Goal: Task Accomplishment & Management: Complete application form

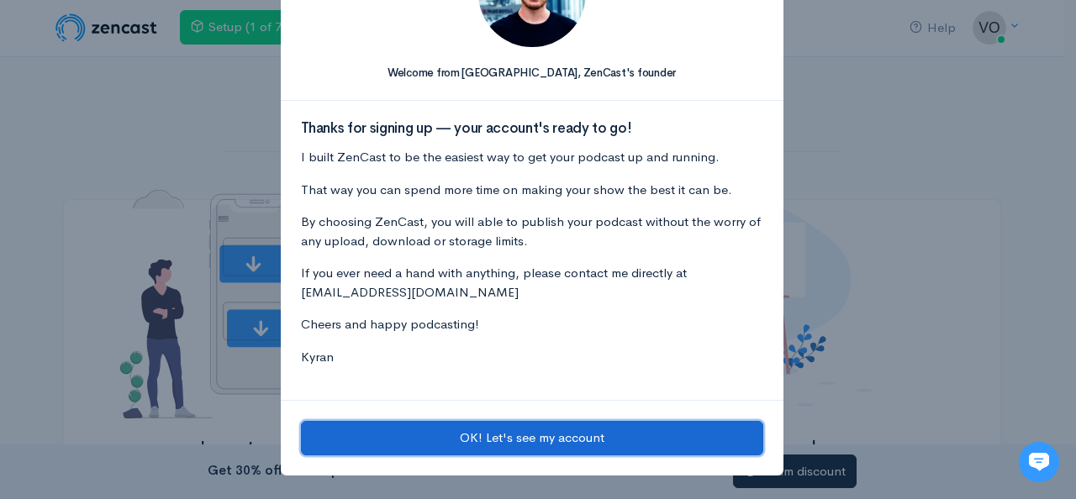
click at [476, 445] on button "OK! Let's see my account" at bounding box center [532, 438] width 462 height 34
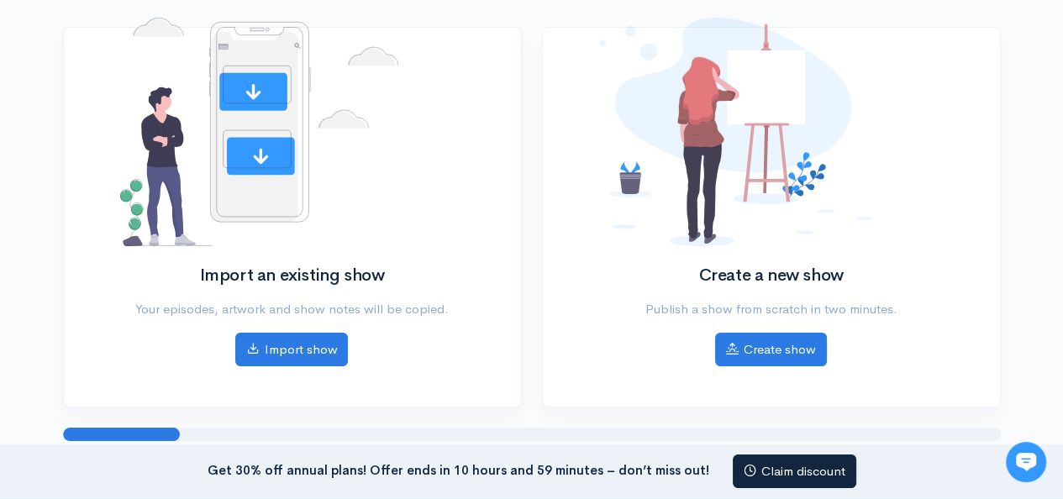
scroll to position [176, 0]
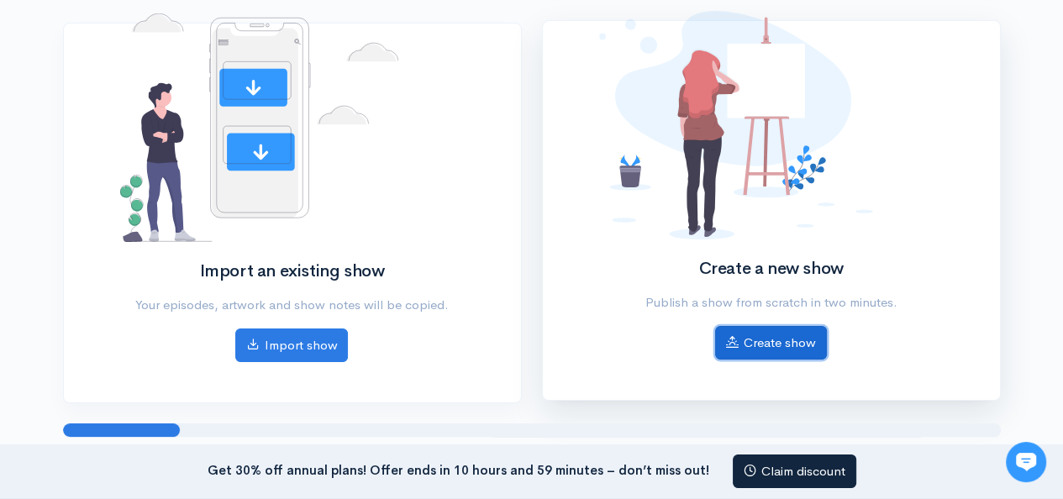
click at [750, 354] on link "Create show" at bounding box center [771, 343] width 112 height 34
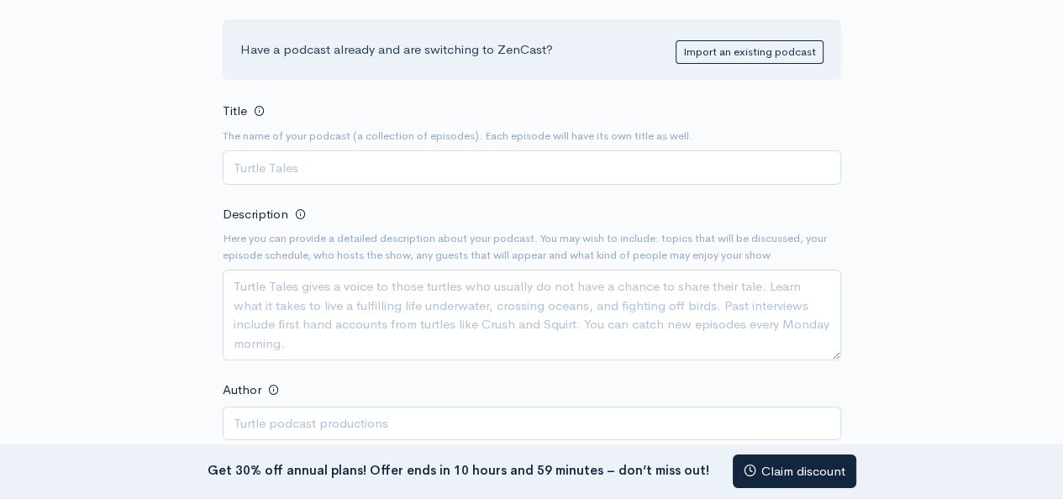
scroll to position [153, 0]
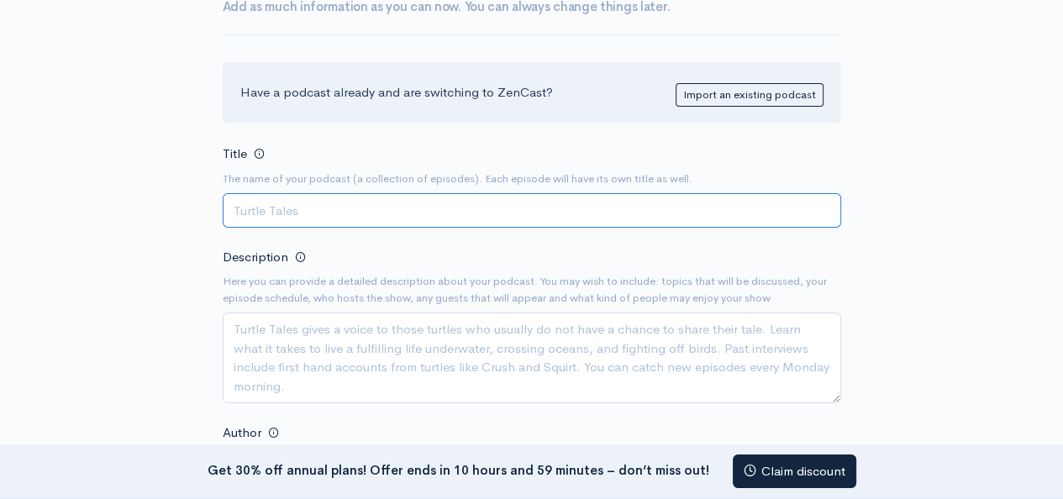
paste input "Voice Recording Services"
type input "Voice Recording Services"
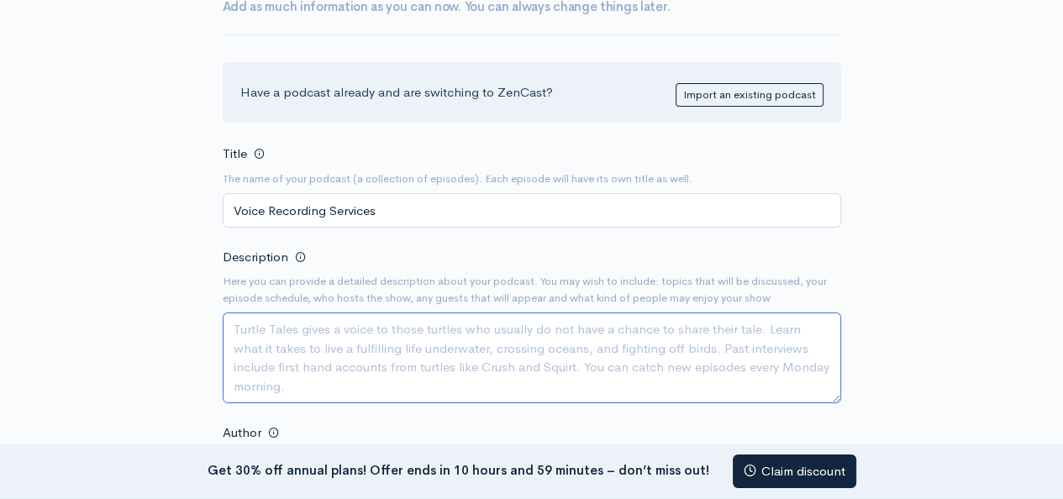
click at [329, 357] on textarea "Description" at bounding box center [532, 358] width 618 height 91
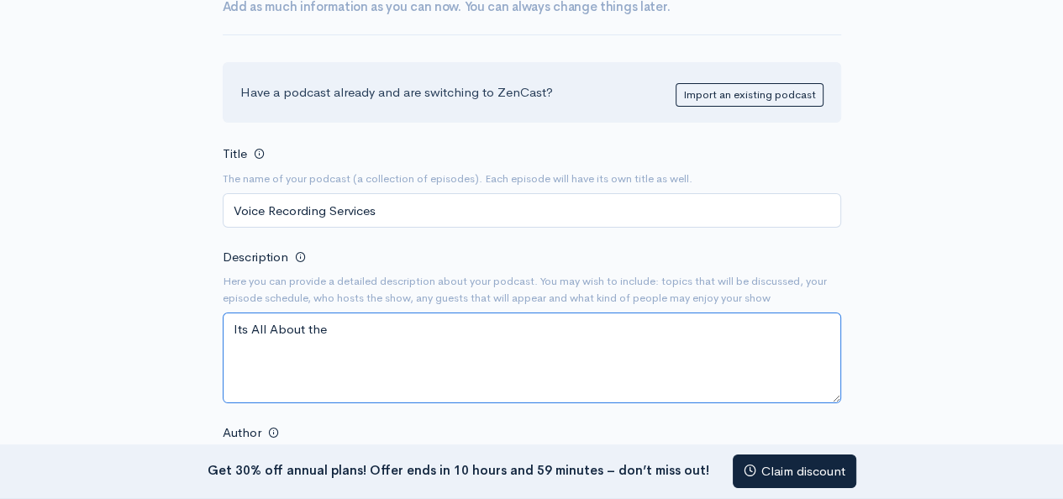
paste textarea "Voice Recording Services"
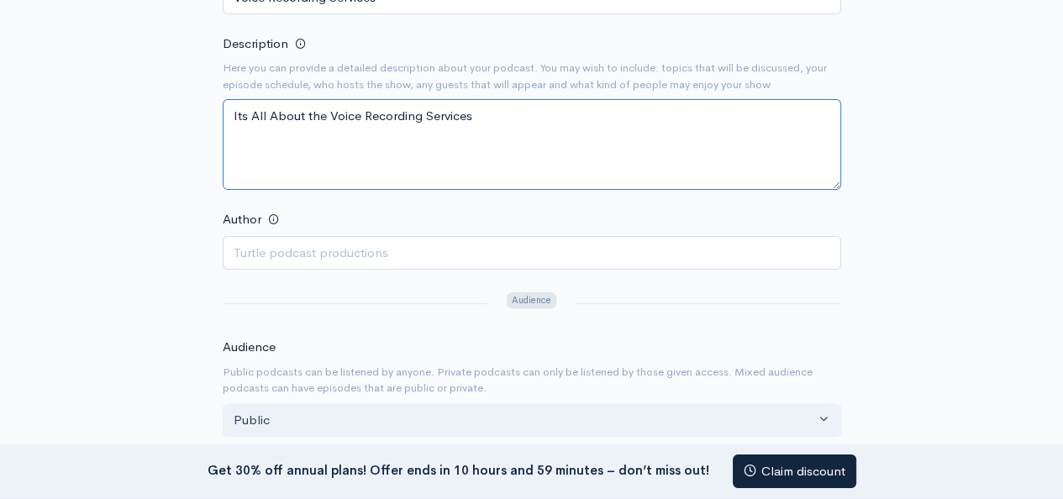
scroll to position [387, 0]
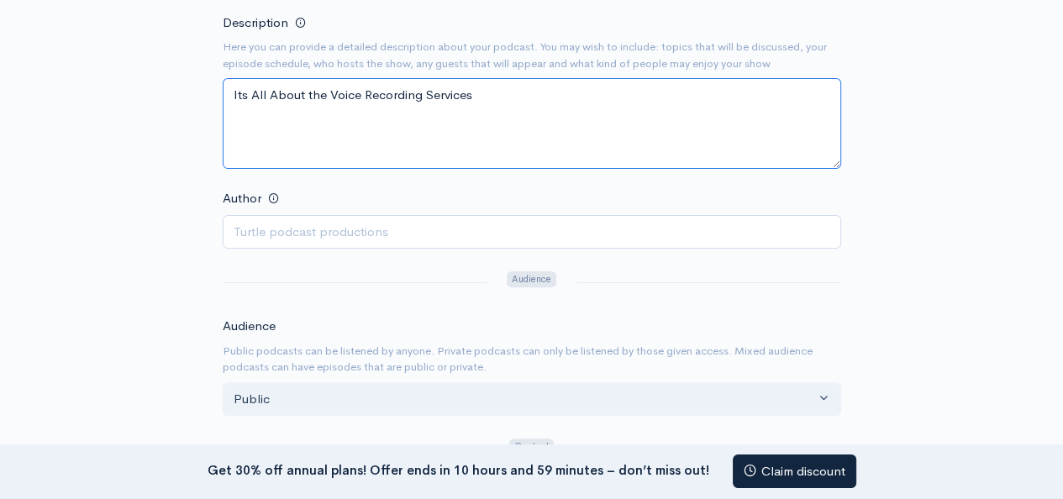
type textarea "Its All About the Voice Recording Services"
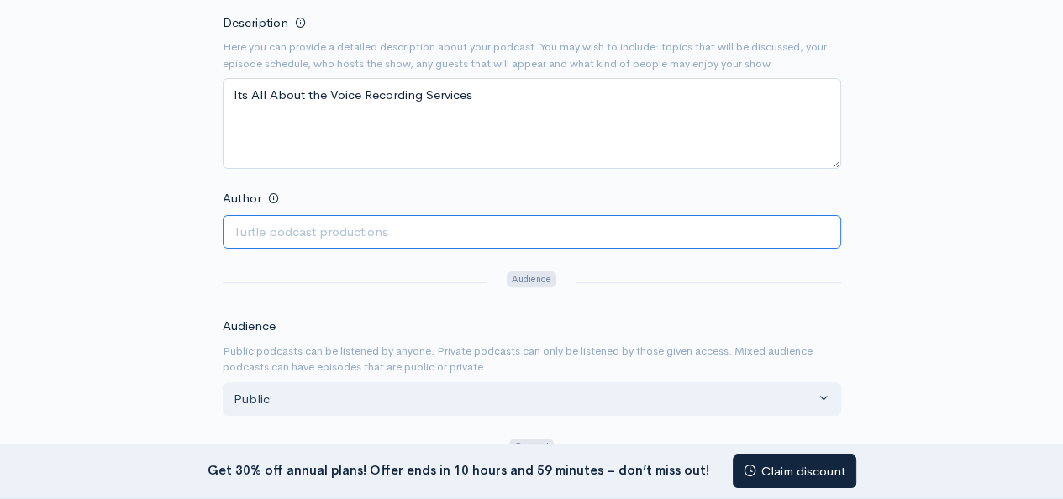
click at [575, 245] on input "Author" at bounding box center [532, 232] width 618 height 34
paste input "[PERSON_NAME]"
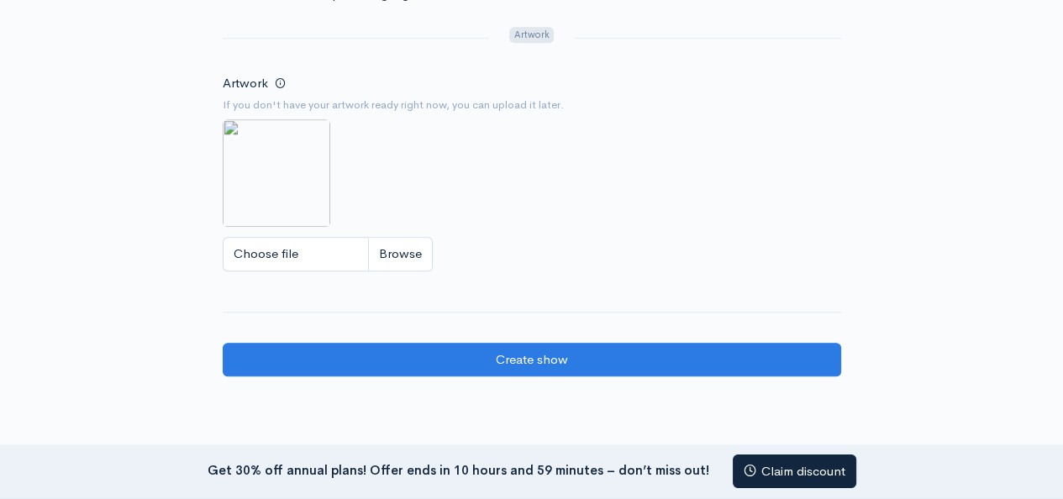
scroll to position [1002, 0]
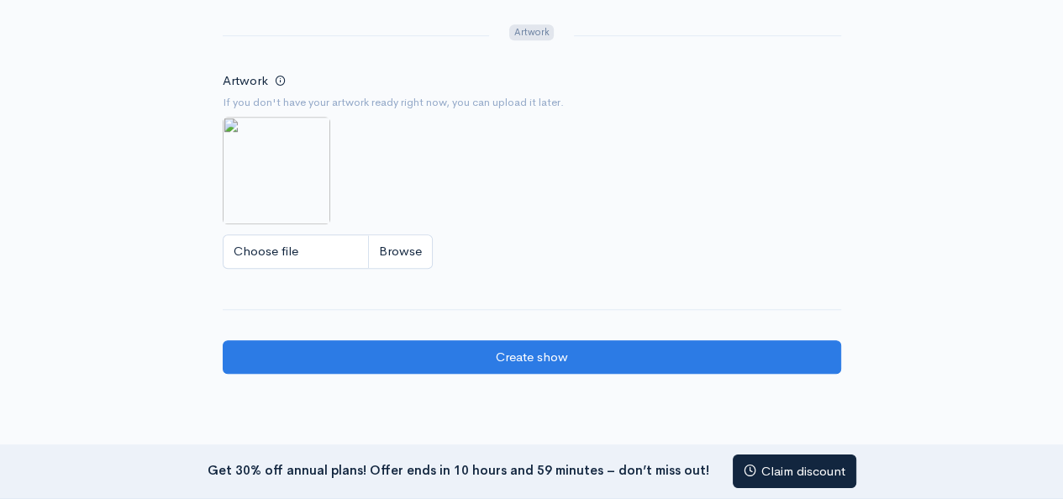
type input "[PERSON_NAME]"
click at [383, 246] on input "Choose file" at bounding box center [328, 251] width 210 height 34
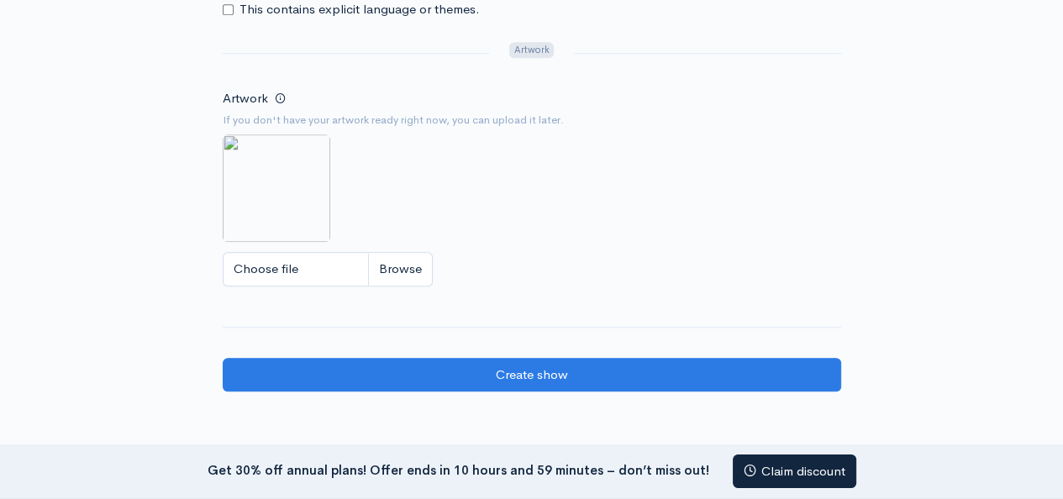
scroll to position [988, 0]
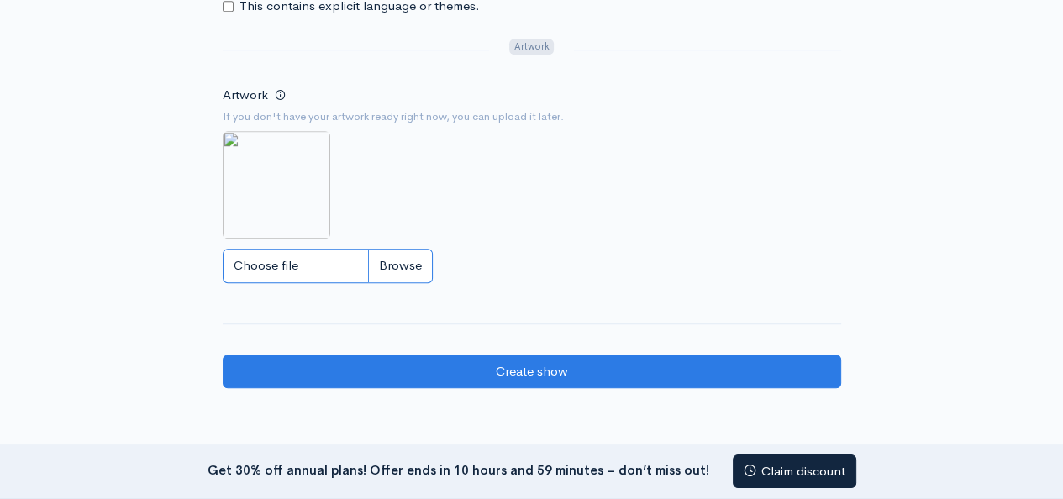
click at [375, 254] on input "Choose file" at bounding box center [328, 266] width 210 height 34
type input "C:\fakepath\fast voice over delivery.jpg"
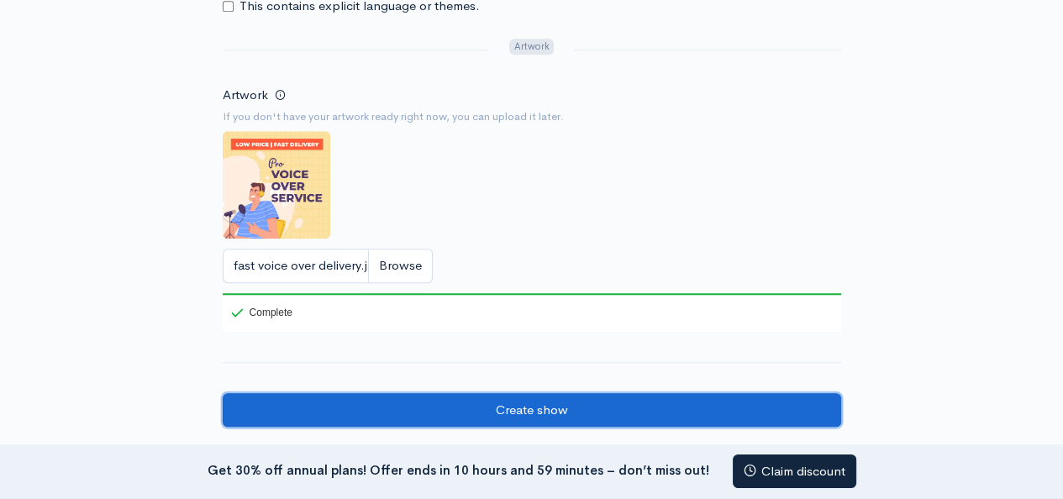
click at [495, 401] on input "Create show" at bounding box center [532, 410] width 618 height 34
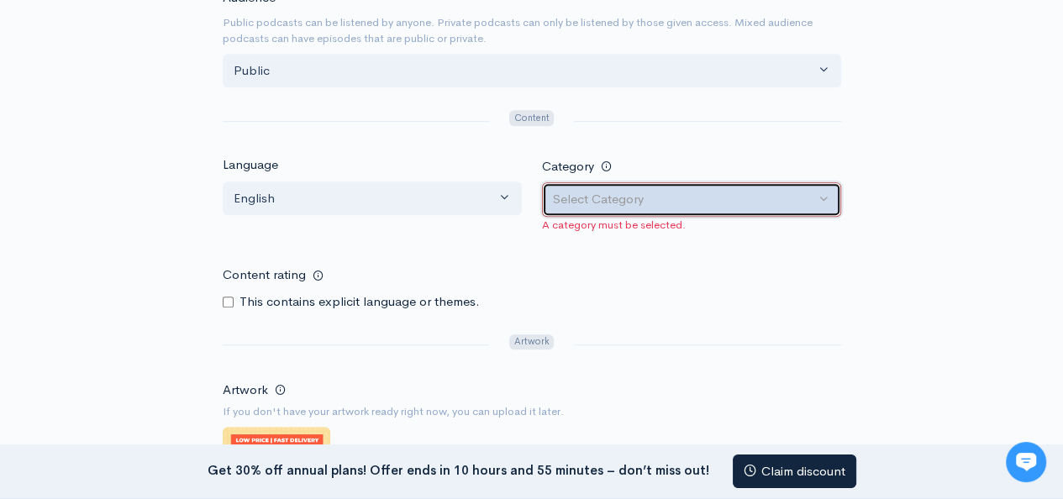
click at [669, 184] on button "Select Category" at bounding box center [691, 199] width 299 height 34
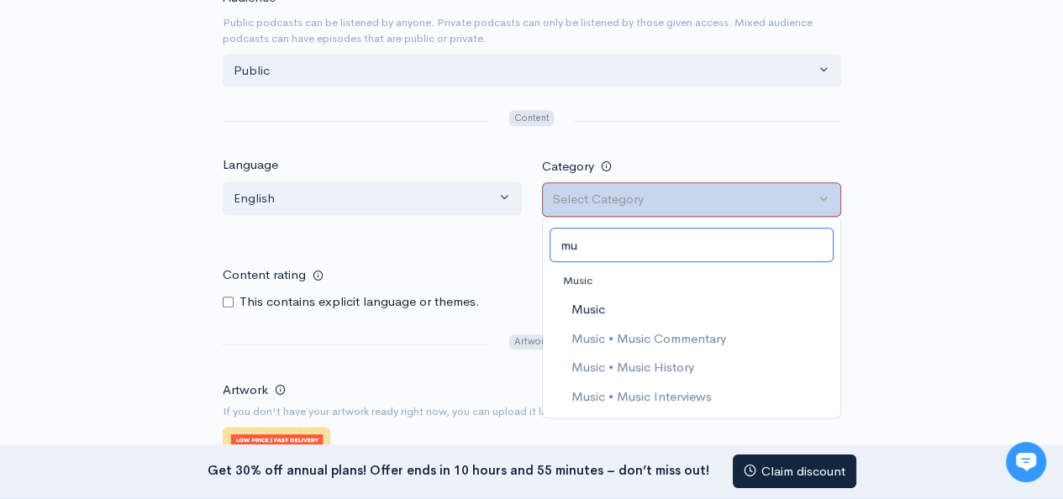
type input "mu"
click at [608, 300] on link "Music" at bounding box center [691, 309] width 297 height 29
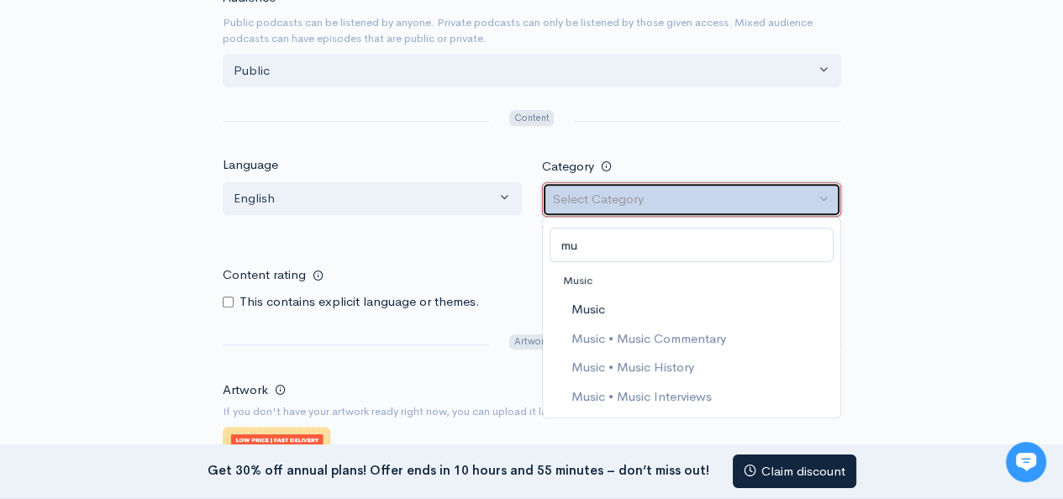
select select "Music"
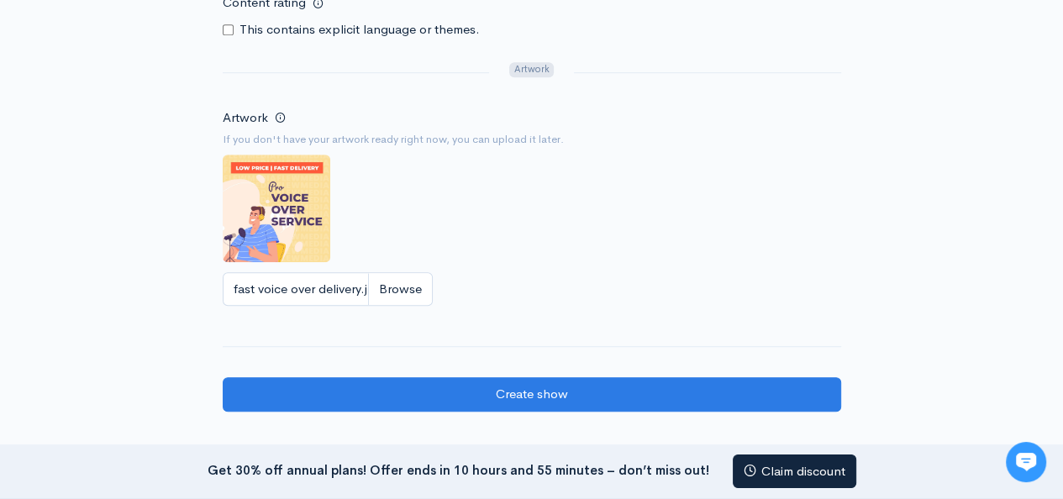
scroll to position [1032, 0]
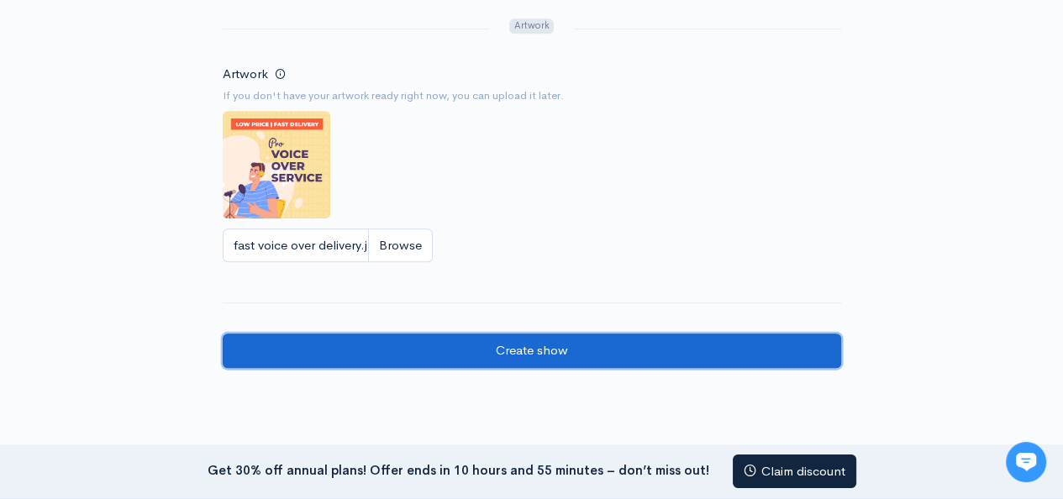
click at [782, 362] on input "Create show" at bounding box center [532, 351] width 618 height 34
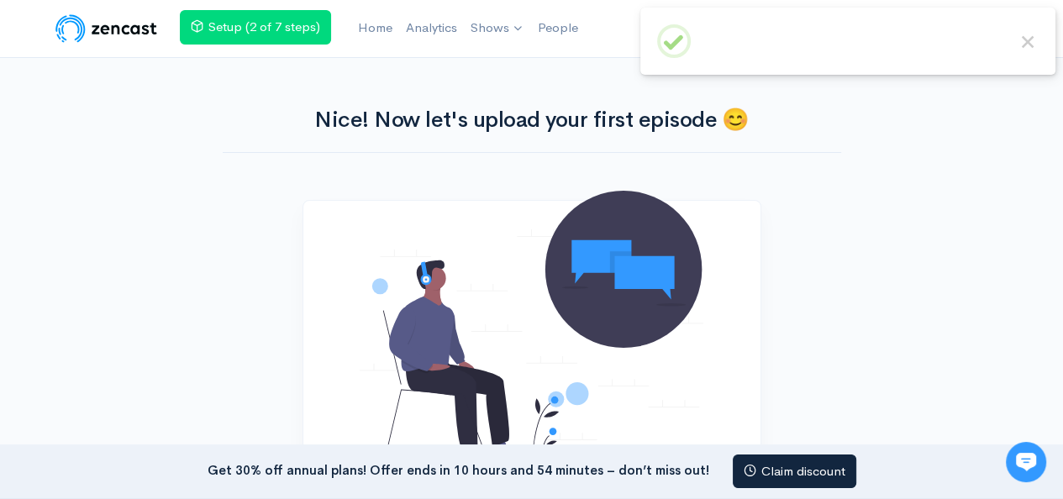
drag, startPoint x: 0, startPoint y: 0, endPoint x: 729, endPoint y: 157, distance: 745.3
click at [729, 157] on div "Nice! Now let's upload your first episode 😊" at bounding box center [532, 119] width 639 height 123
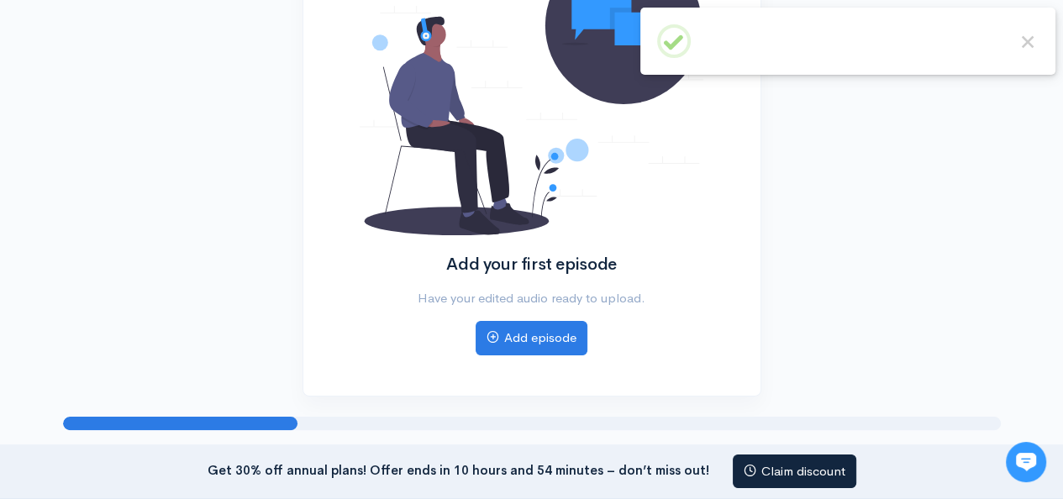
click at [508, 317] on div "Add your first episode Have your edited audio ready to upload. Add episode" at bounding box center [532, 165] width 364 height 377
click at [508, 332] on link "Add episode" at bounding box center [532, 338] width 112 height 34
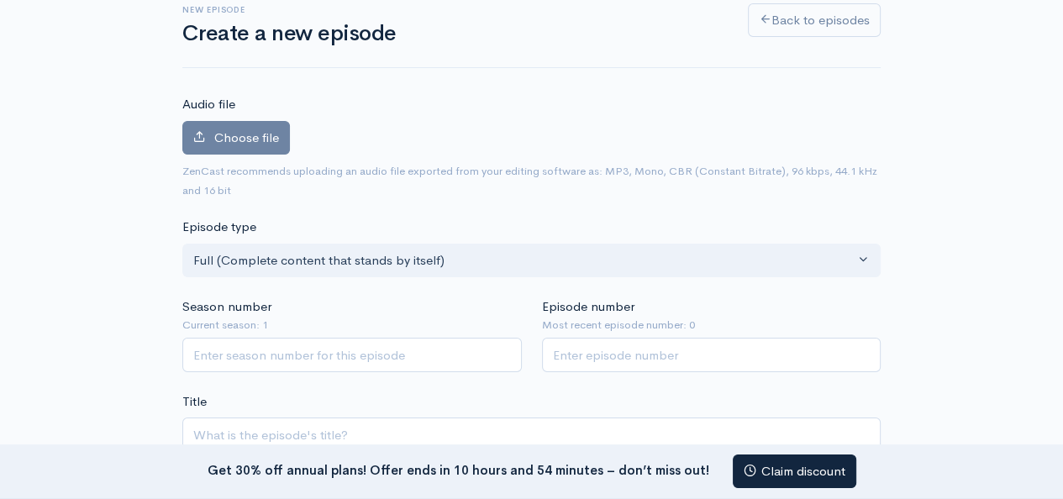
scroll to position [140, 0]
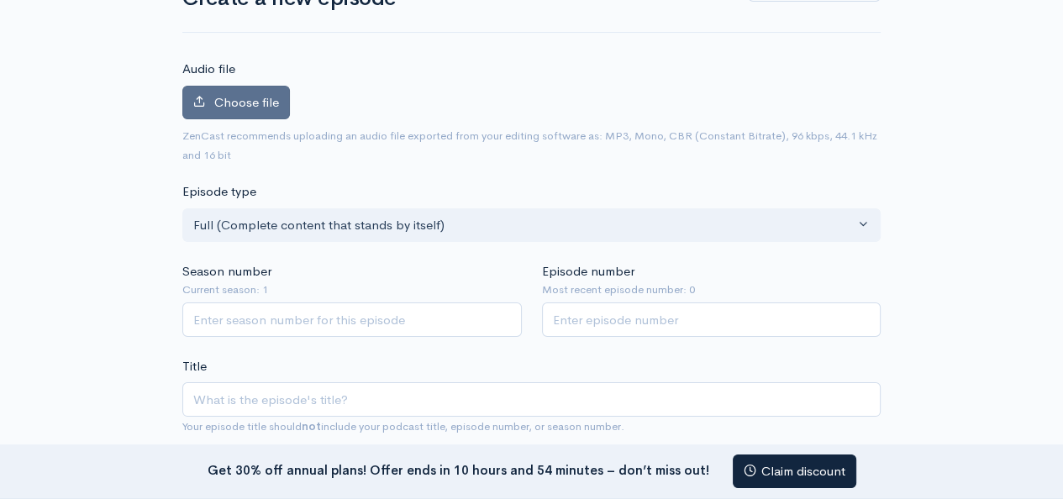
click at [254, 105] on span "Choose file" at bounding box center [246, 102] width 65 height 16
click at [0, 0] on input "Choose file" at bounding box center [0, 0] width 0 height 0
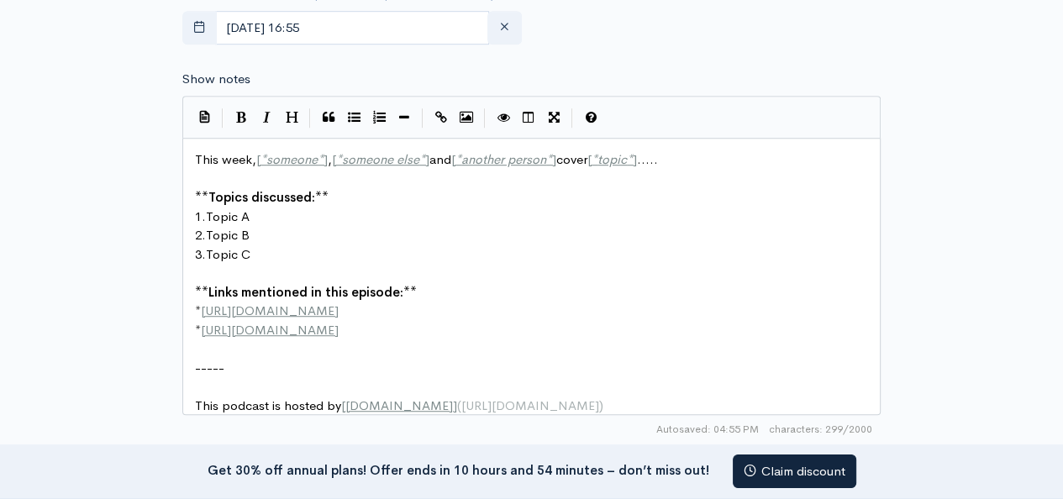
scroll to position [6, 0]
click at [660, 260] on pre "3. Topic C" at bounding box center [538, 254] width 692 height 19
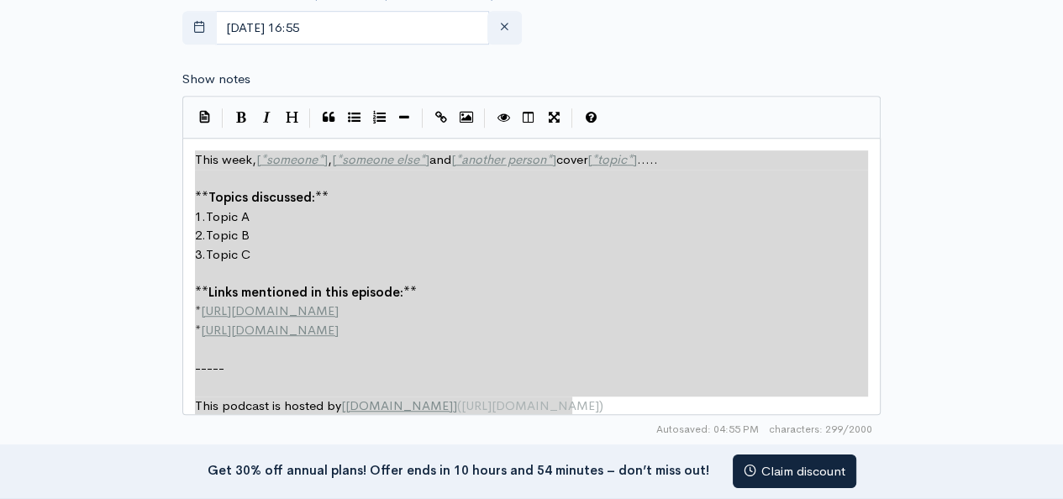
type textarea "This week, [*someone*], [*someone else*] and [*another person*] cover [*topic*]…"
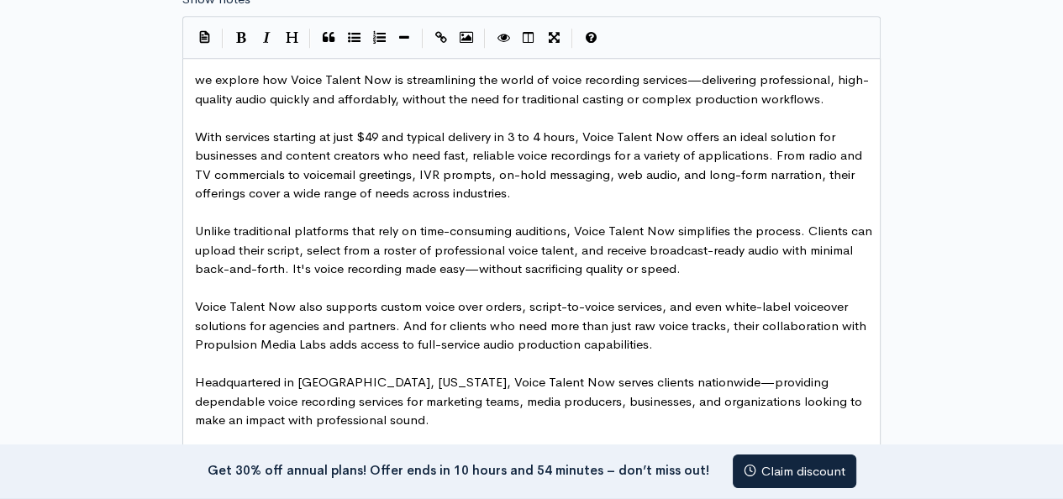
scroll to position [979, 0]
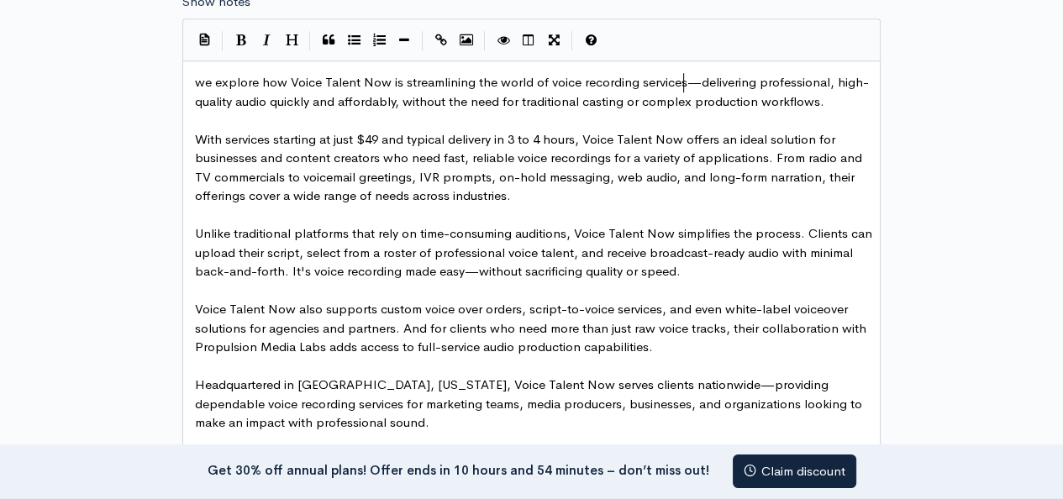
click at [684, 79] on span "we explore how Voice Talent Now is streamlining the world of voice recording se…" at bounding box center [532, 91] width 674 height 35
drag, startPoint x: 681, startPoint y: 82, endPoint x: 547, endPoint y: 83, distance: 133.6
type textarea "voice recording services"
click at [440, 34] on icon "Create Link" at bounding box center [441, 40] width 12 height 13
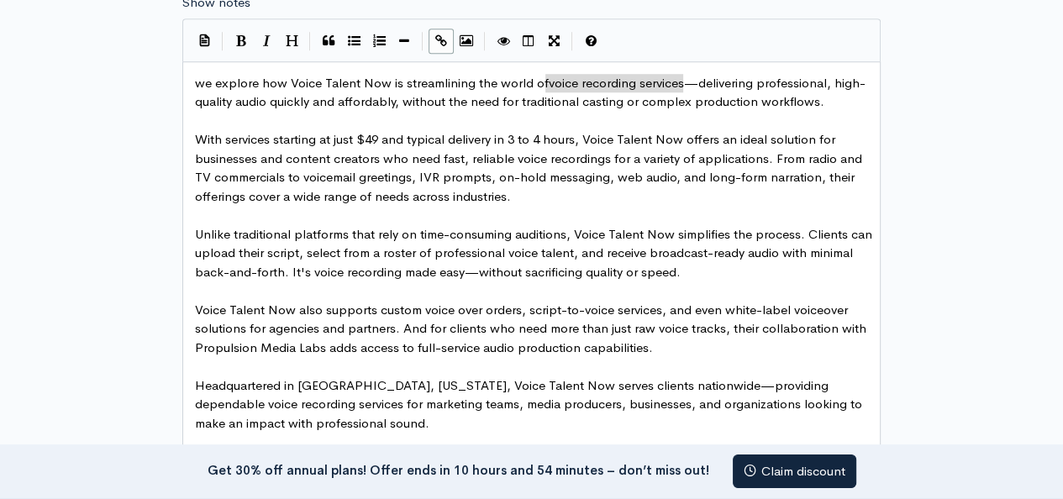
click at [442, 35] on icon "Create Link" at bounding box center [441, 40] width 12 height 13
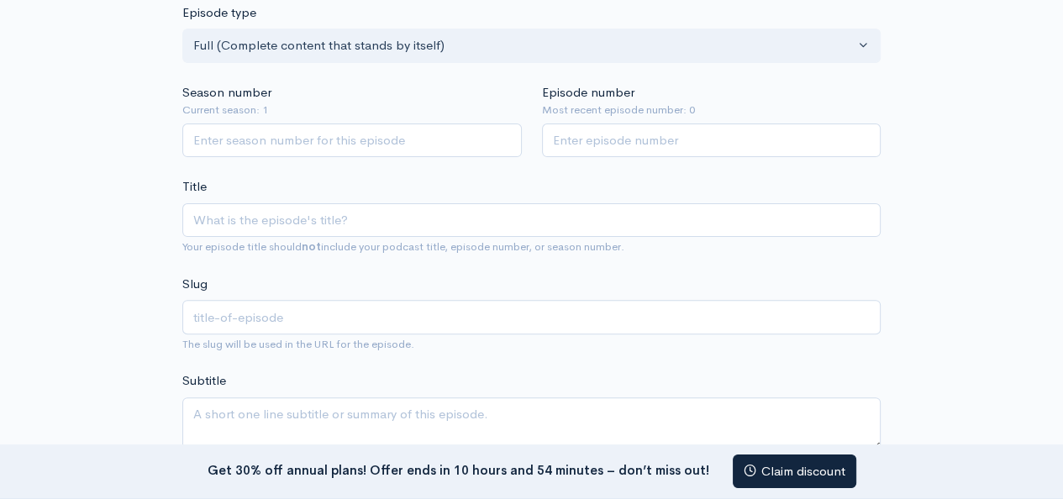
scroll to position [420, 0]
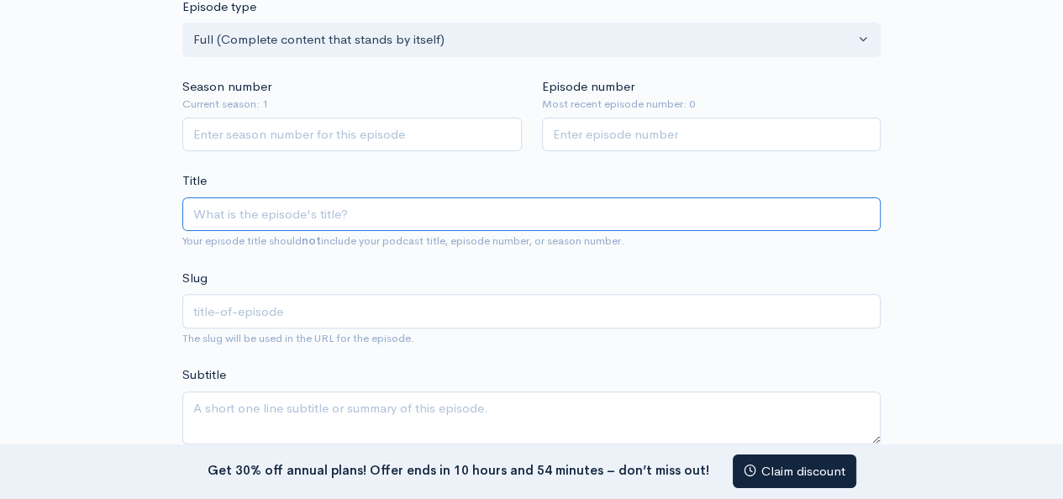
click at [329, 207] on input "Title" at bounding box center [531, 214] width 698 height 34
paste input "Fast & Professional Voice Recording Services"
type input "Fast & Professional Voice Recording Services"
type input "fast-professional-voice-recording-services"
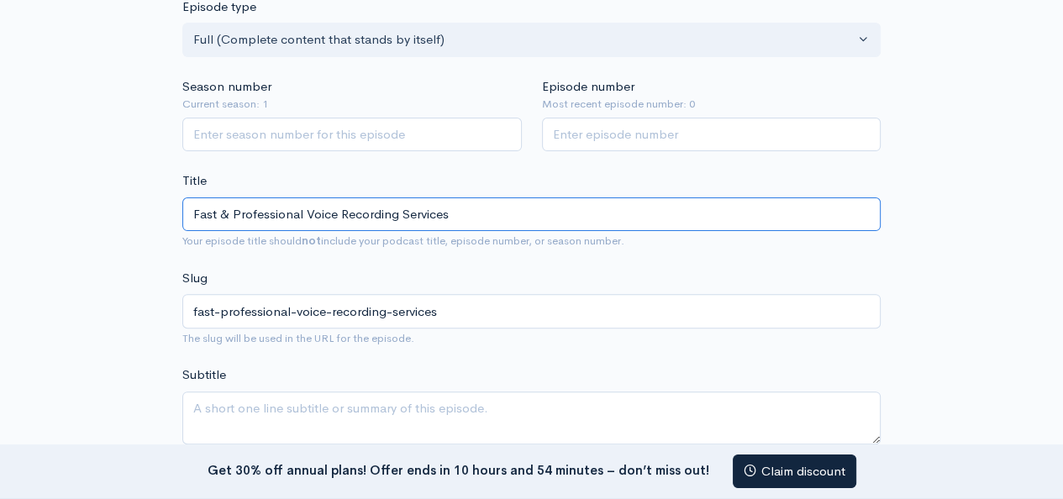
type input "Fast & Professional Voice Recording Services"
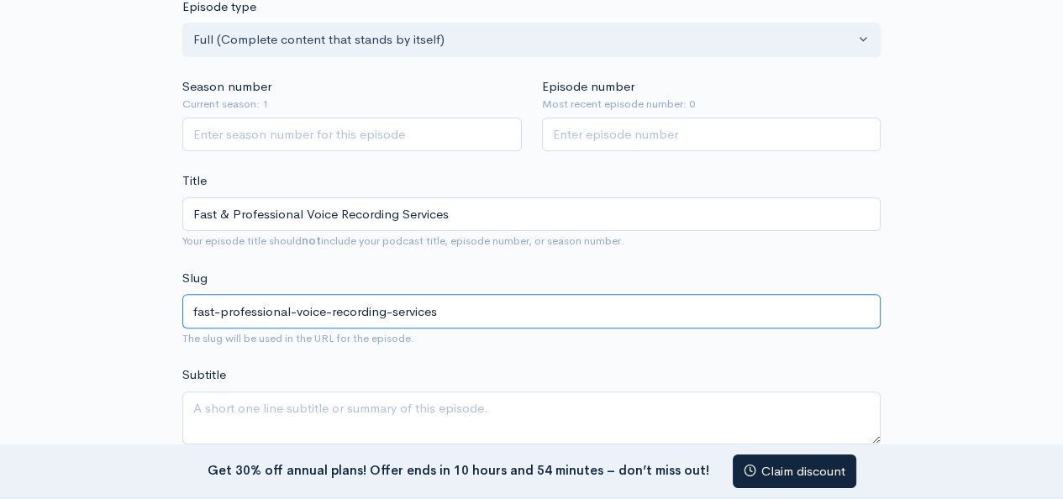
click at [322, 299] on input "fast-professional-voice-recording-services" at bounding box center [531, 311] width 698 height 34
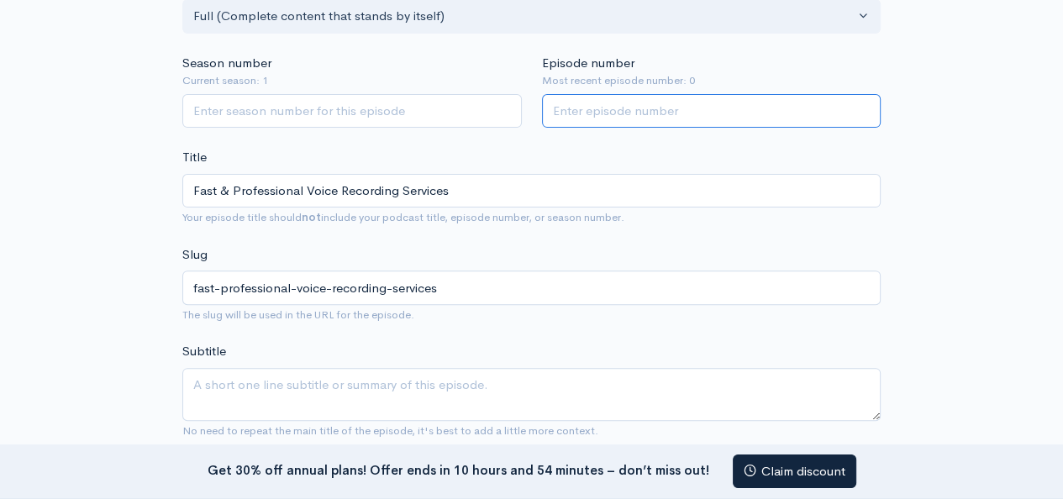
click at [813, 103] on input "Episode number" at bounding box center [711, 111] width 339 height 34
type input "1"
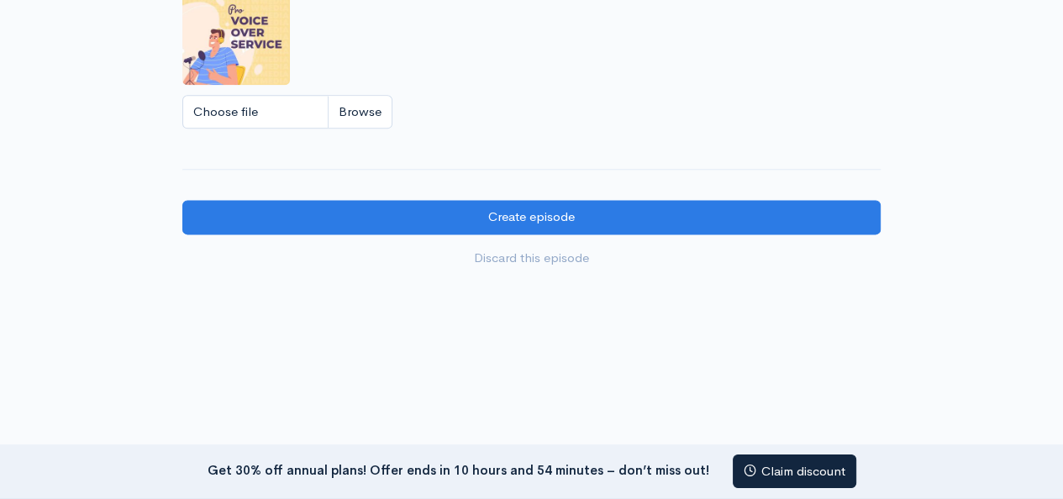
scroll to position [1806, 0]
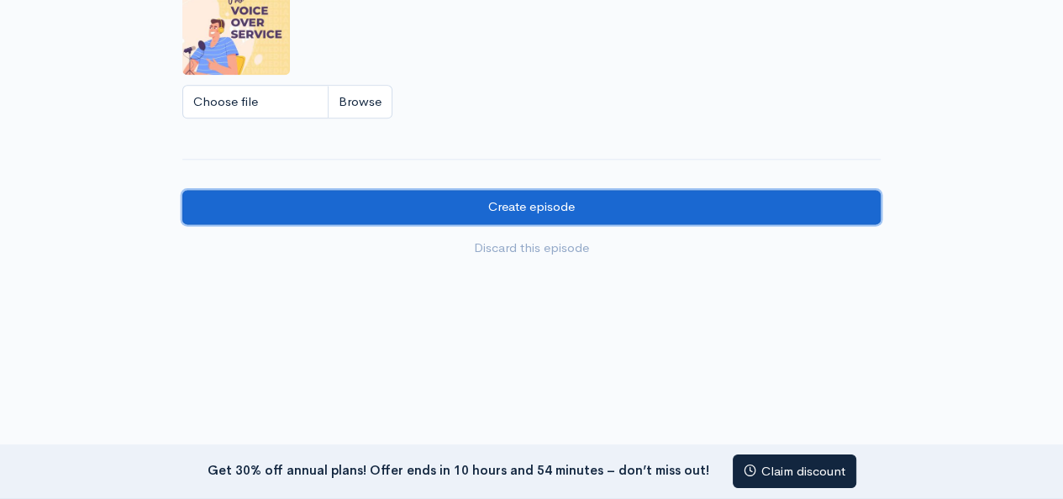
click at [690, 214] on input "Create episode" at bounding box center [531, 207] width 698 height 34
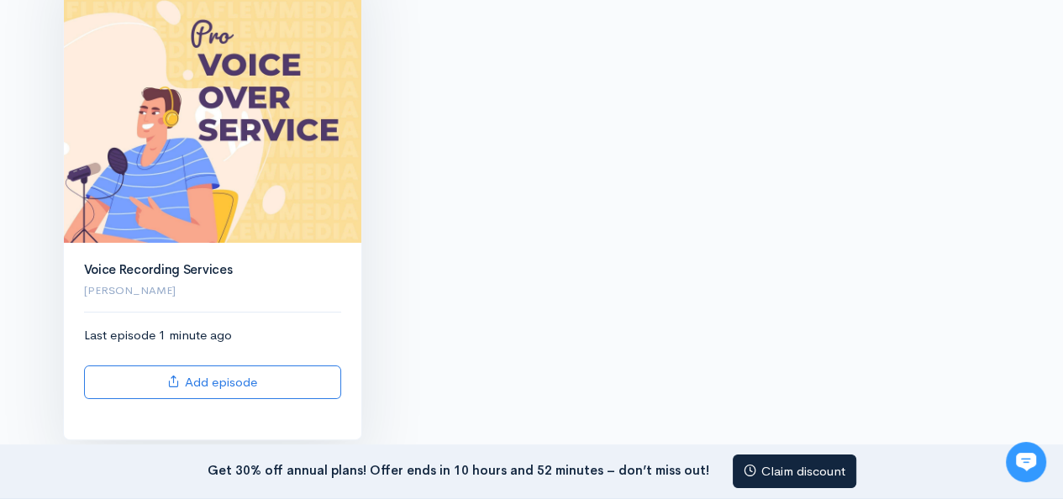
click at [245, 201] on img at bounding box center [212, 93] width 297 height 297
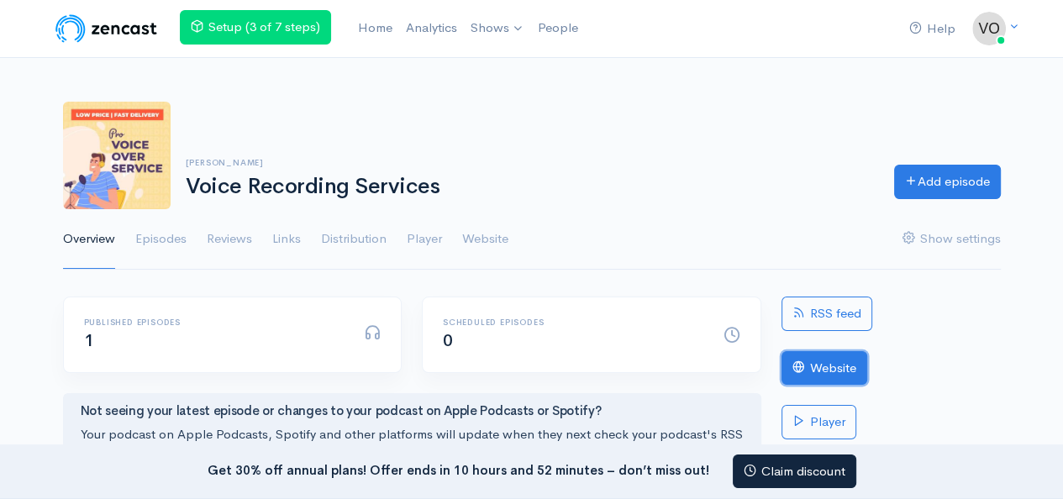
drag, startPoint x: 802, startPoint y: 372, endPoint x: 788, endPoint y: 373, distance: 13.5
click at [788, 373] on link "Website" at bounding box center [824, 368] width 86 height 34
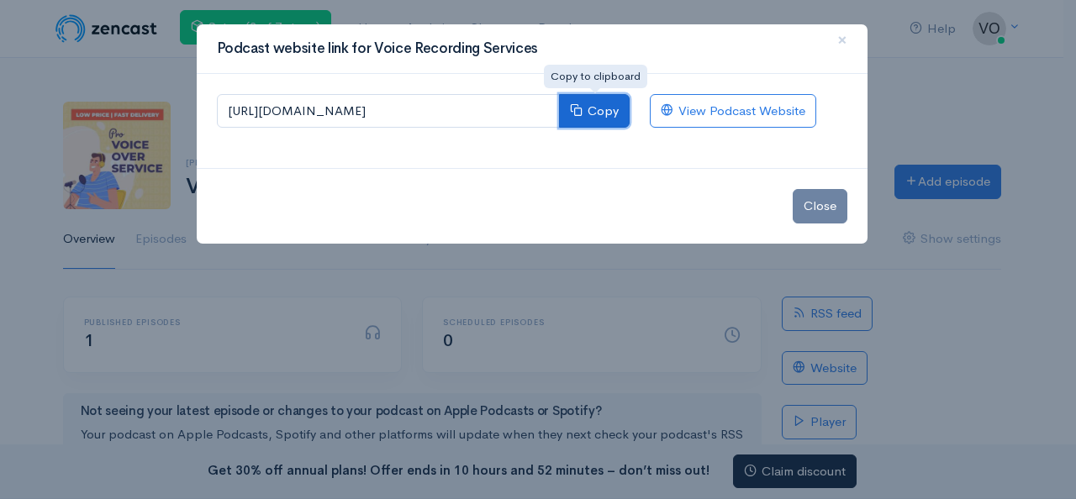
click at [594, 109] on button "Copy" at bounding box center [594, 111] width 71 height 34
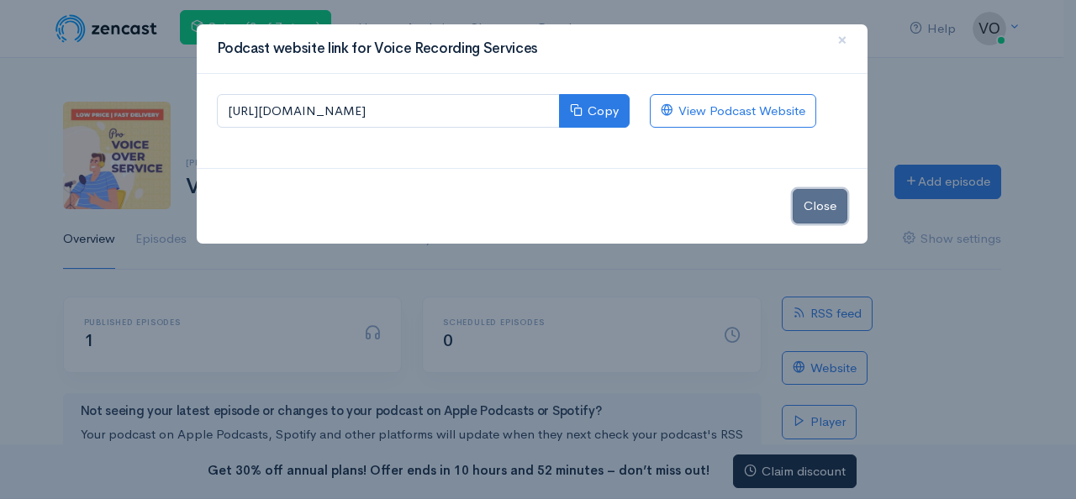
click at [823, 209] on button "Close" at bounding box center [819, 206] width 55 height 34
